Goal: Information Seeking & Learning: Learn about a topic

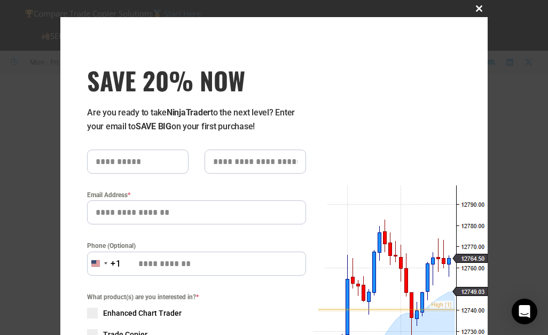
click at [472, 7] on span "SAVE 20% NOW popup" at bounding box center [478, 8] width 17 height 6
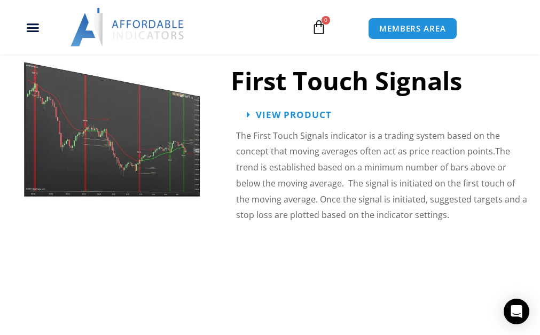
scroll to position [1922, 0]
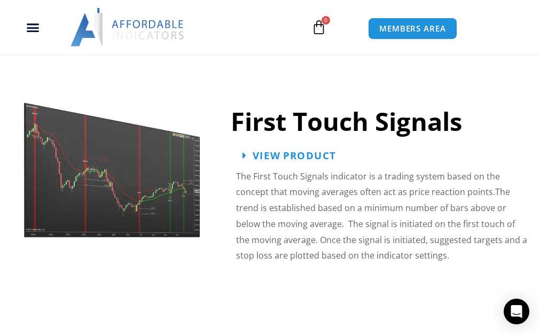
click at [289, 156] on span "View Product" at bounding box center [293, 155] width 83 height 10
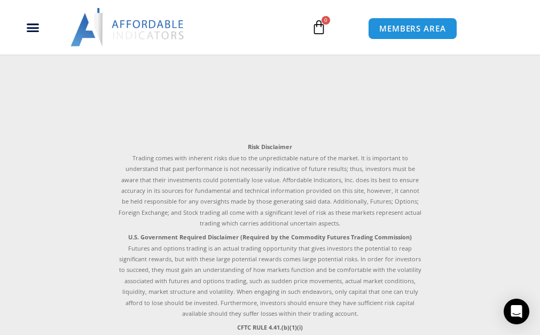
scroll to position [2854, 0]
